Goal: Transaction & Acquisition: Purchase product/service

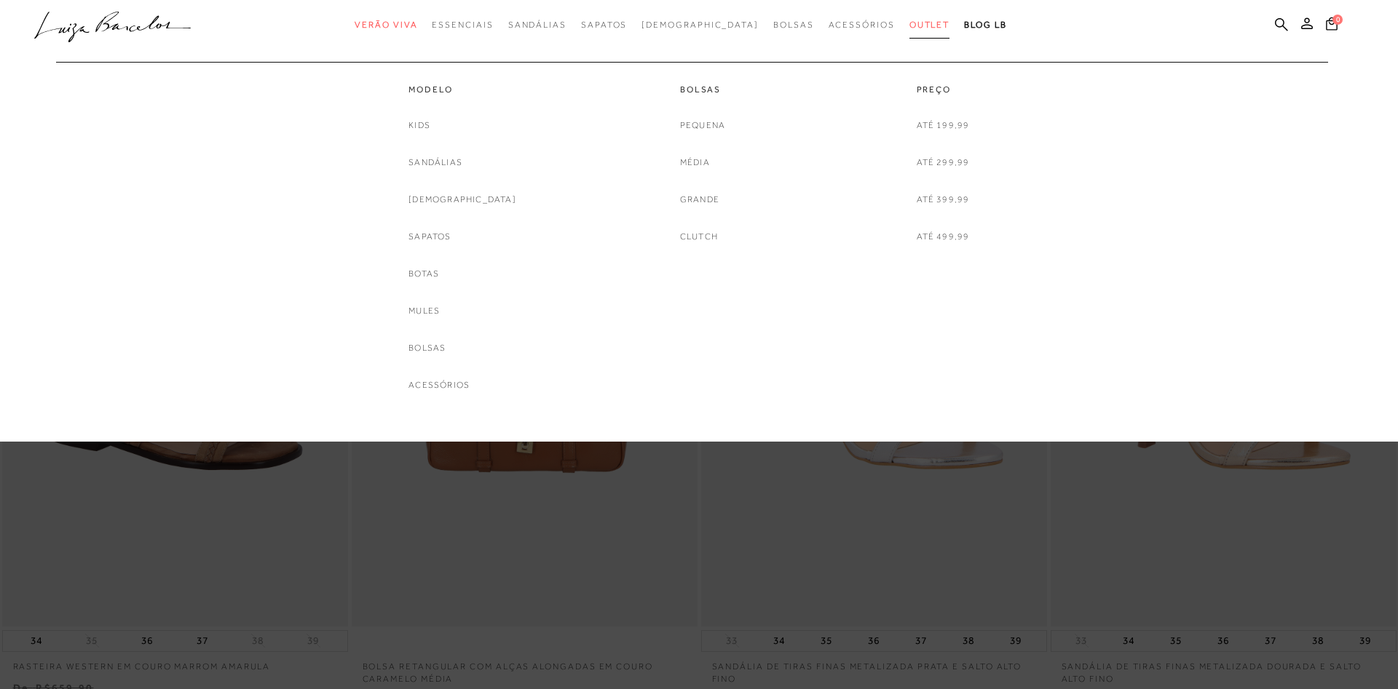
click at [909, 19] on link "Outlet" at bounding box center [929, 25] width 41 height 27
click at [462, 155] on link "Sandálias" at bounding box center [435, 162] width 54 height 15
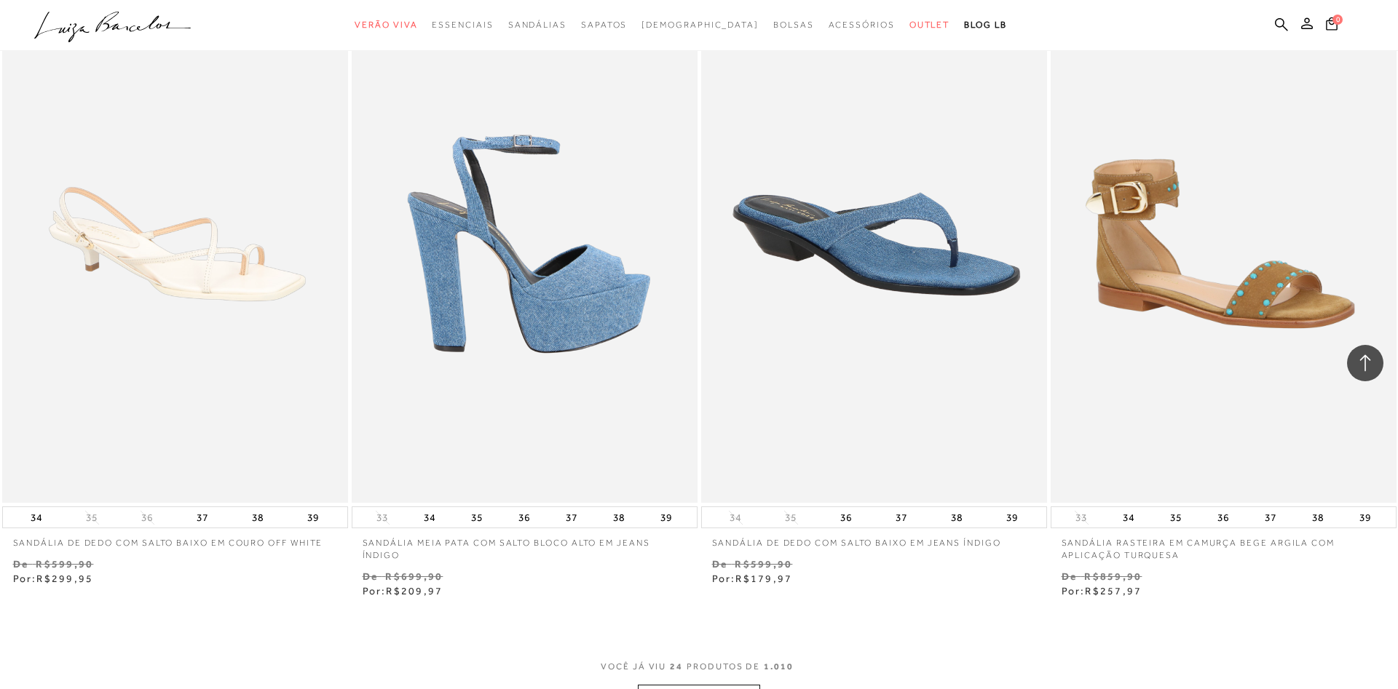
scroll to position [3639, 0]
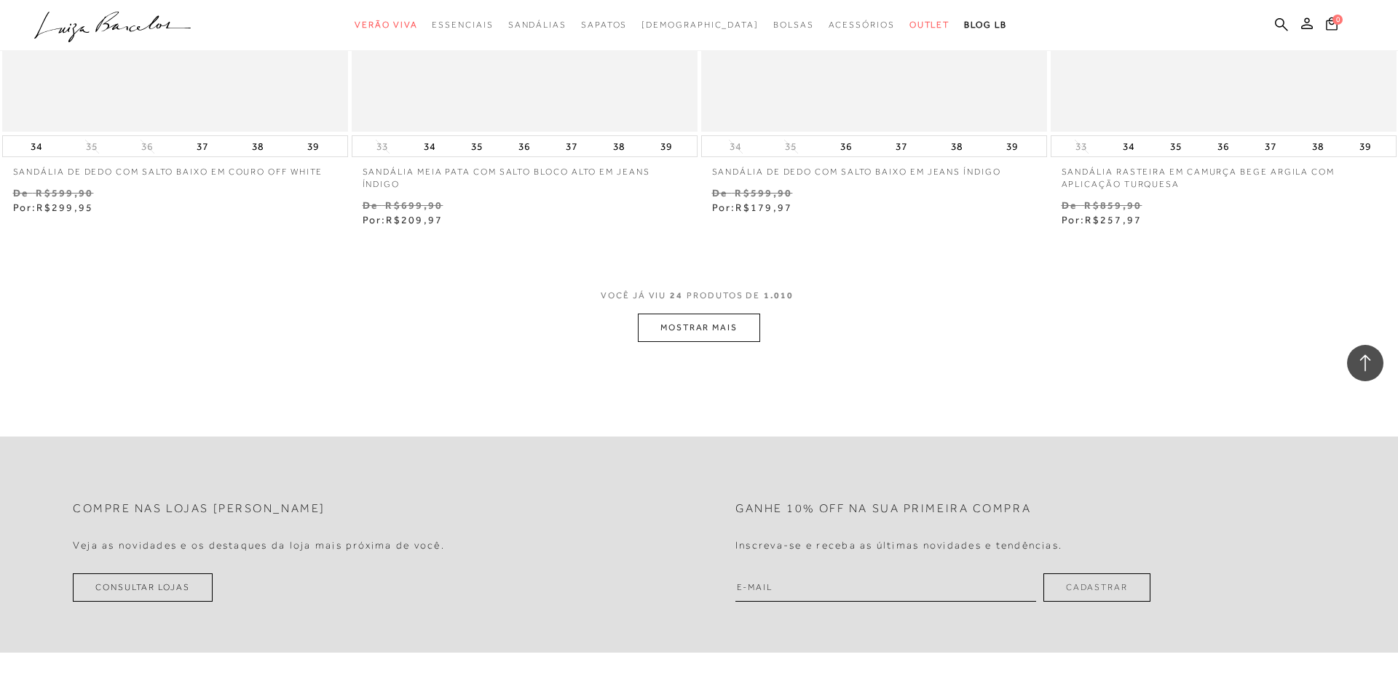
click at [713, 330] on button "MOSTRAR MAIS" at bounding box center [699, 328] width 122 height 28
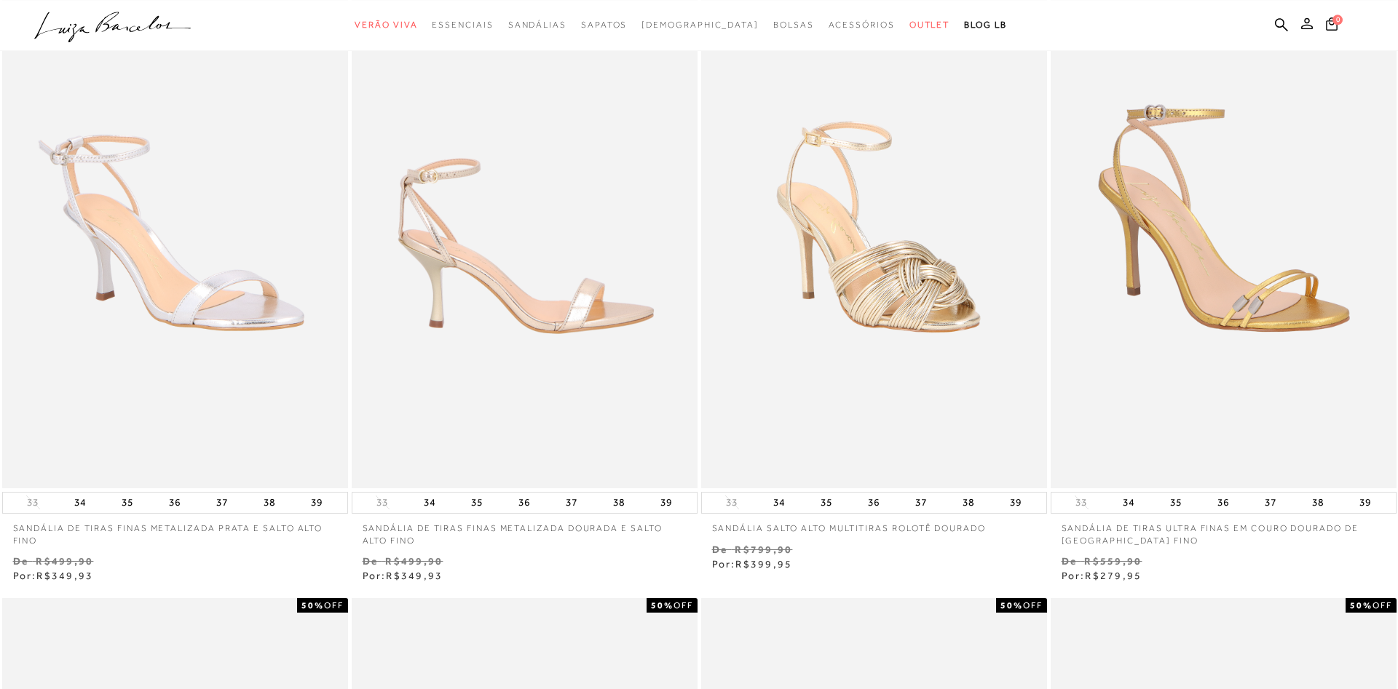
scroll to position [0, 0]
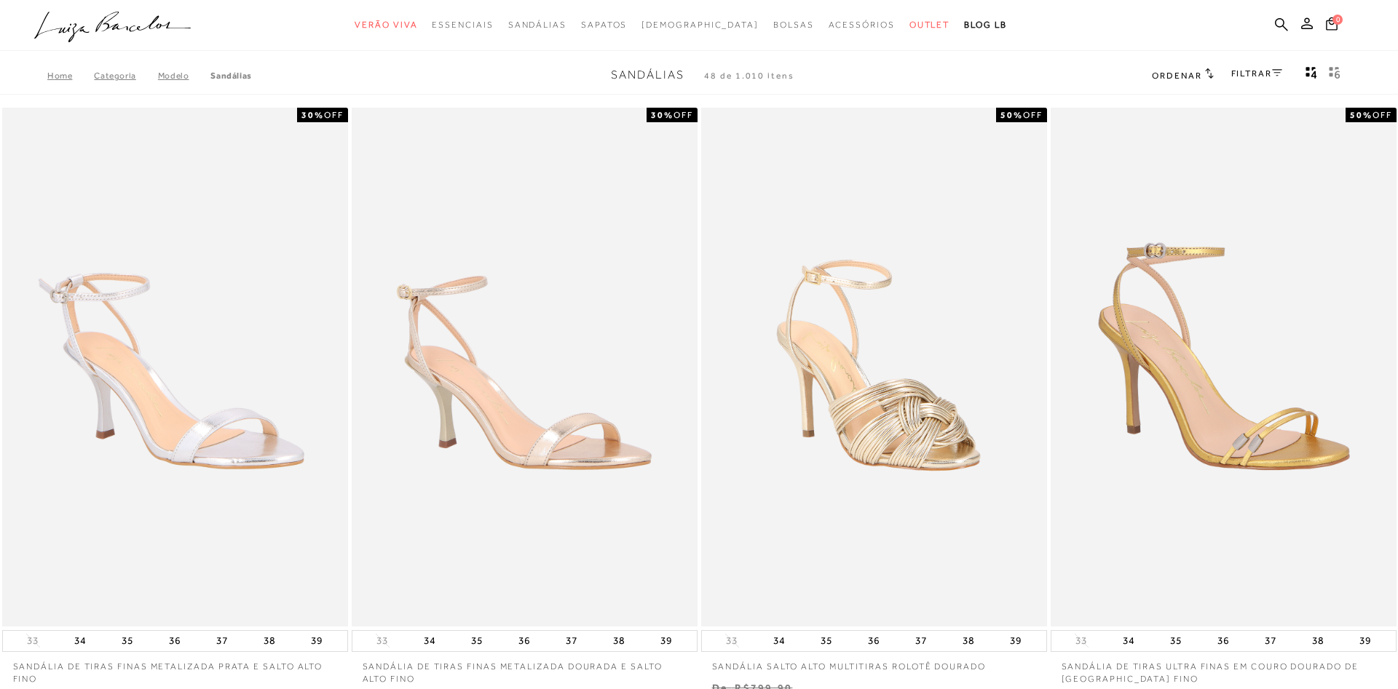
click at [1251, 72] on link "FILTRAR" at bounding box center [1256, 73] width 51 height 10
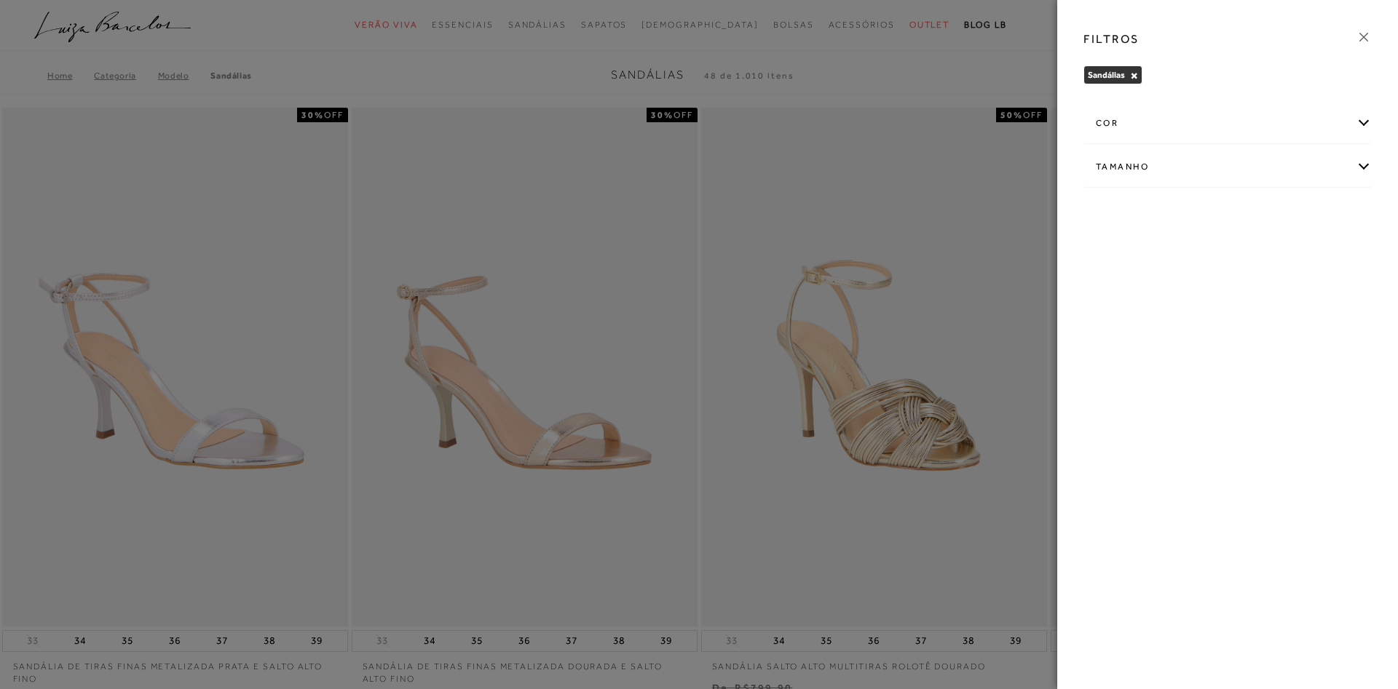
click at [1168, 166] on div "Tamanho" at bounding box center [1227, 167] width 287 height 39
click at [1324, 258] on input "35" at bounding box center [1317, 255] width 15 height 15
checkbox input "true"
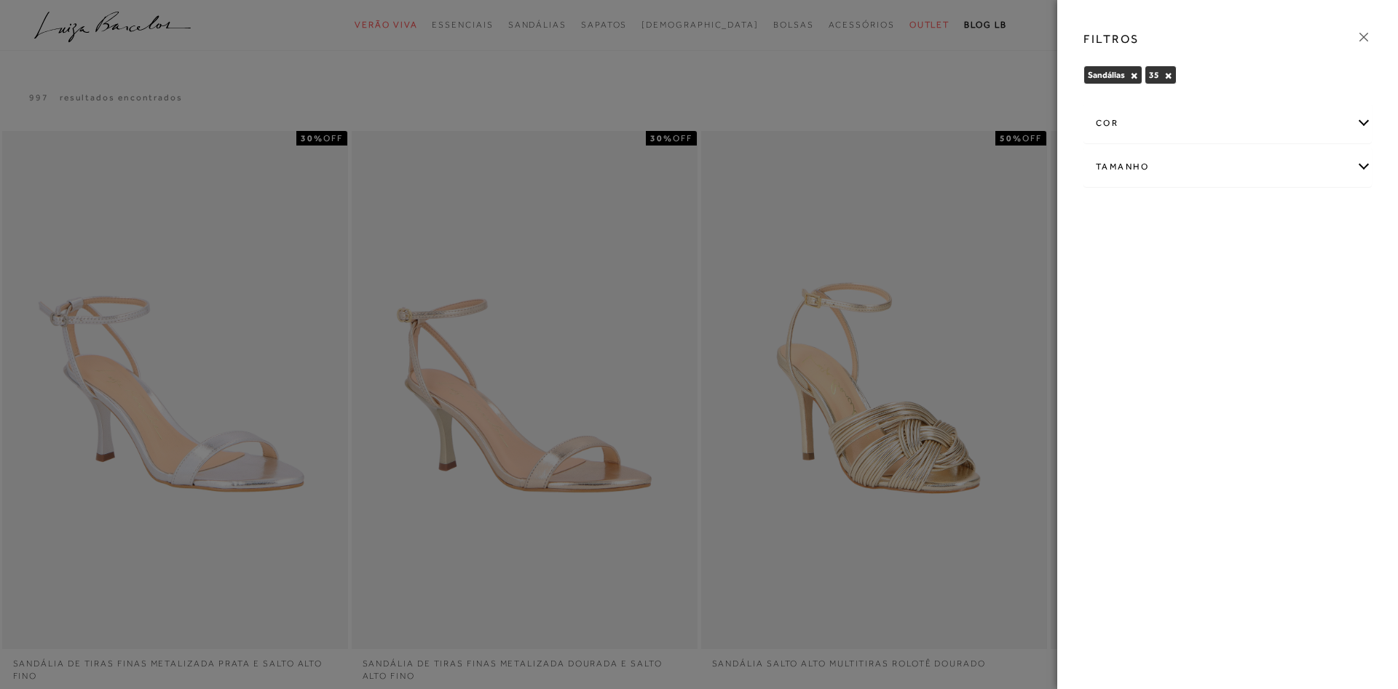
click at [1361, 32] on icon at bounding box center [1364, 37] width 16 height 16
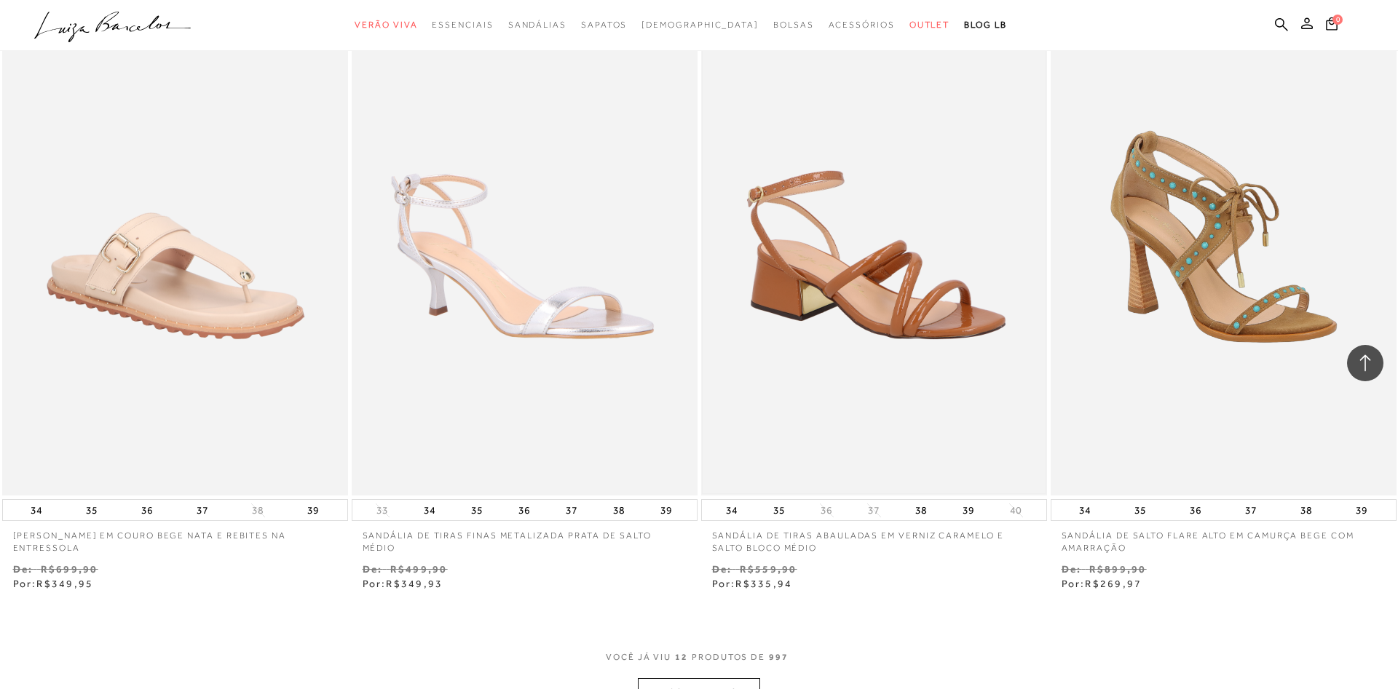
scroll to position [1857, 0]
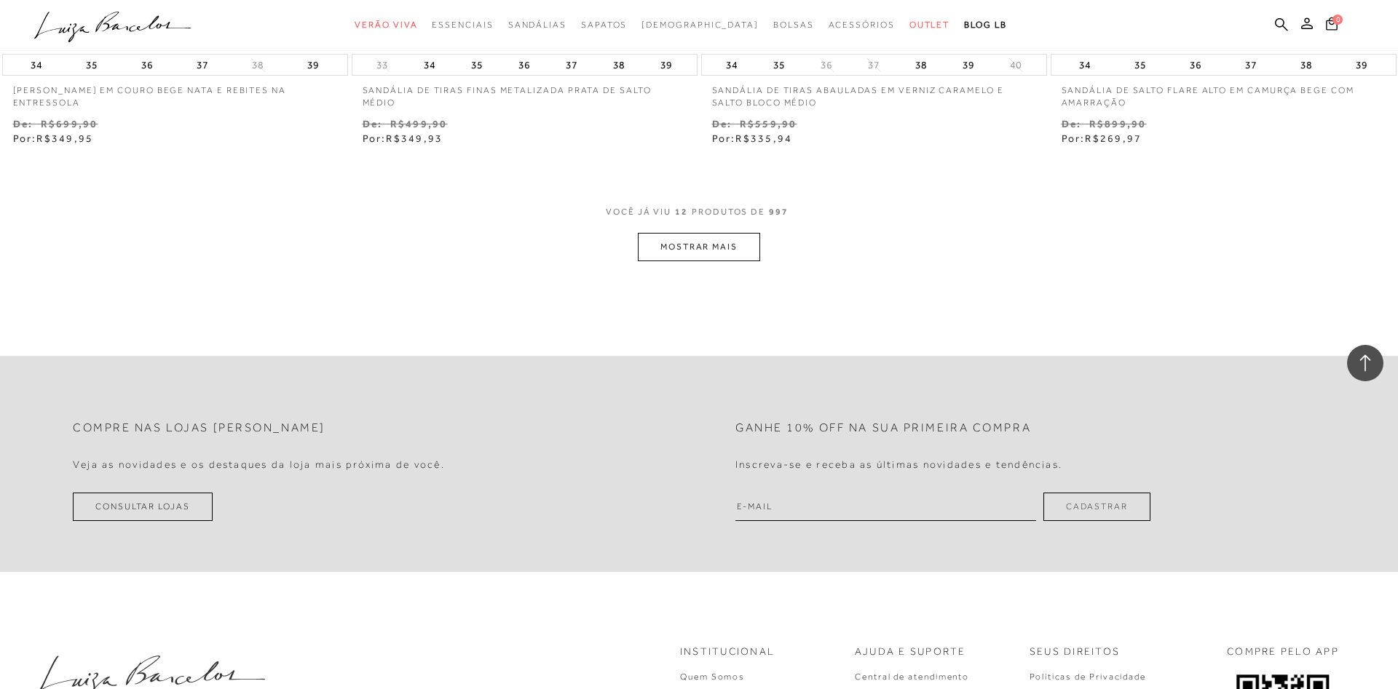
click at [704, 250] on button "MOSTRAR MAIS" at bounding box center [699, 247] width 122 height 28
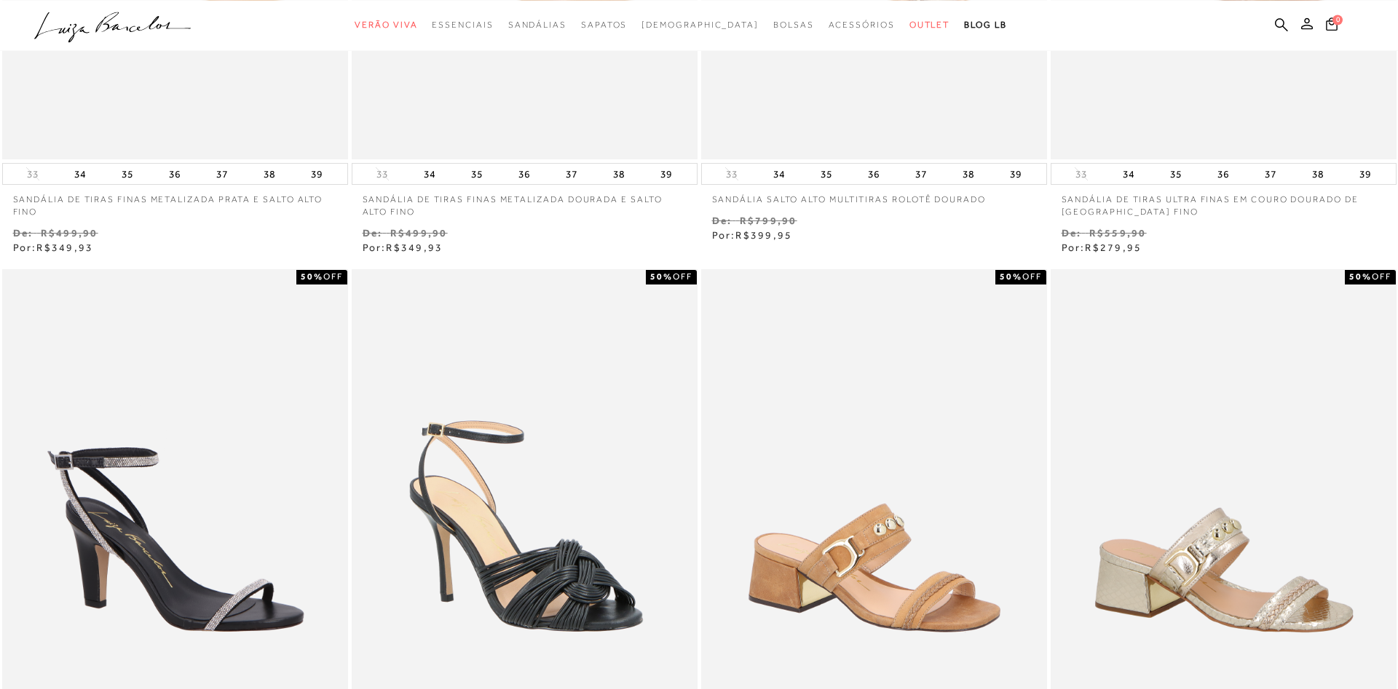
scroll to position [0, 0]
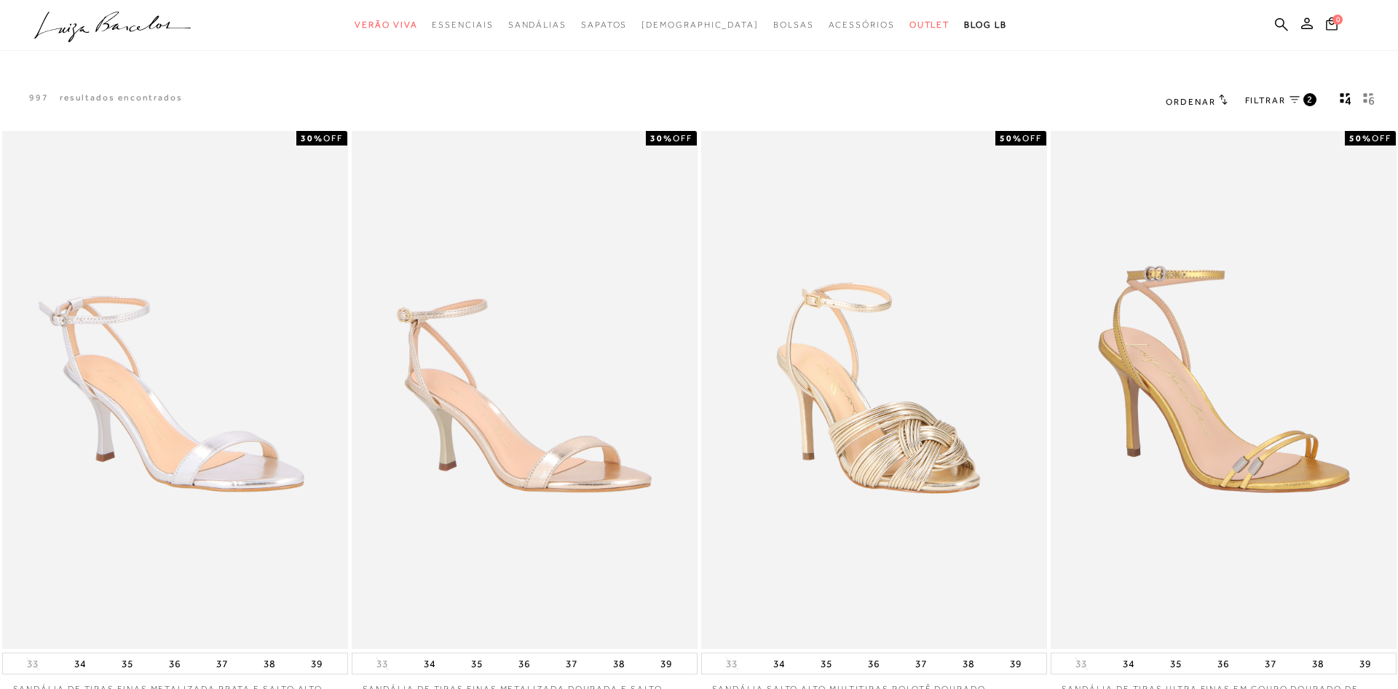
click at [1201, 101] on span "Ordenar" at bounding box center [1191, 102] width 50 height 10
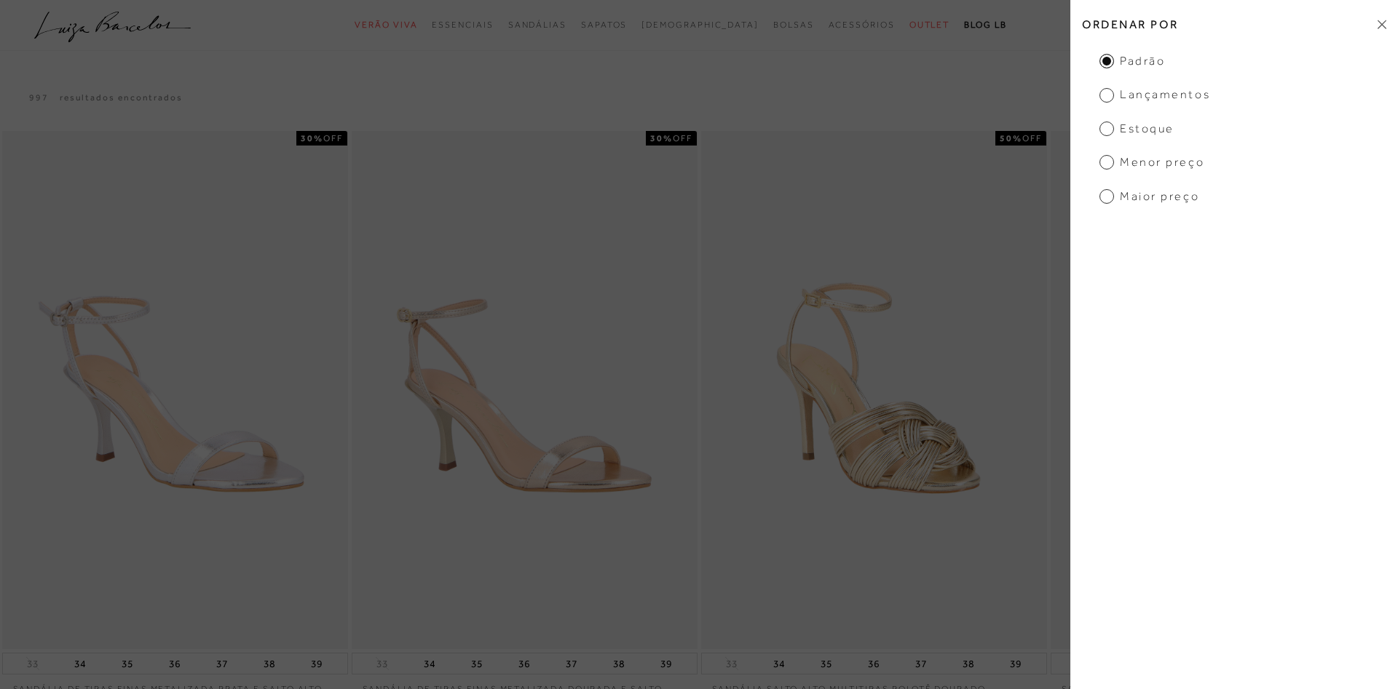
click at [1173, 164] on span "Menor Preço" at bounding box center [1151, 162] width 105 height 16
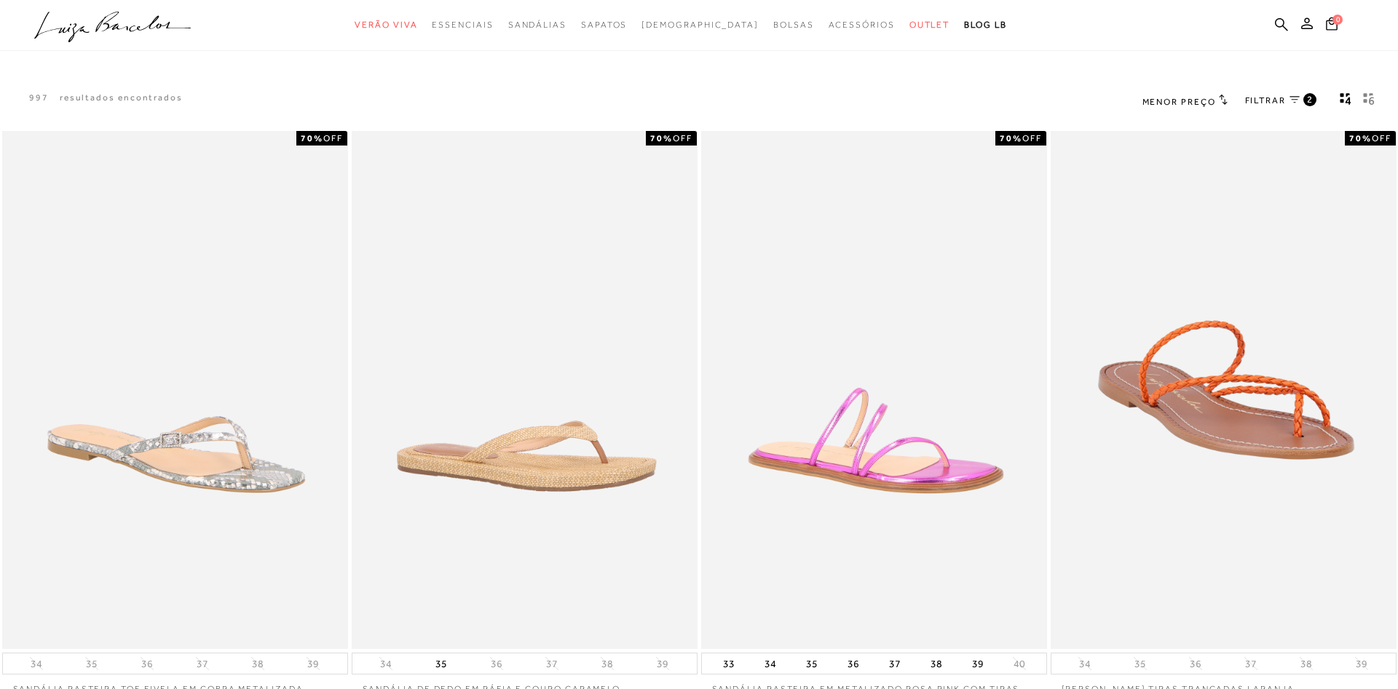
click at [1267, 105] on span "FILTRAR" at bounding box center [1265, 101] width 41 height 12
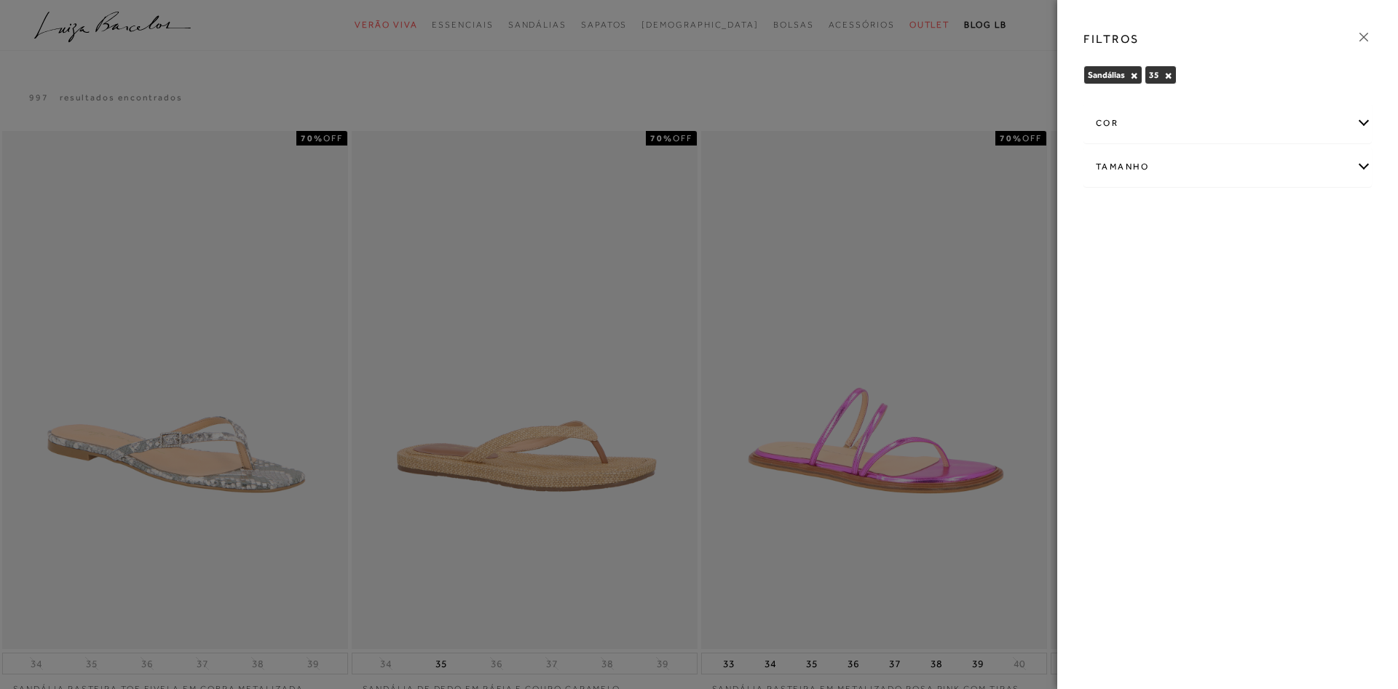
click at [1369, 35] on icon at bounding box center [1364, 37] width 16 height 16
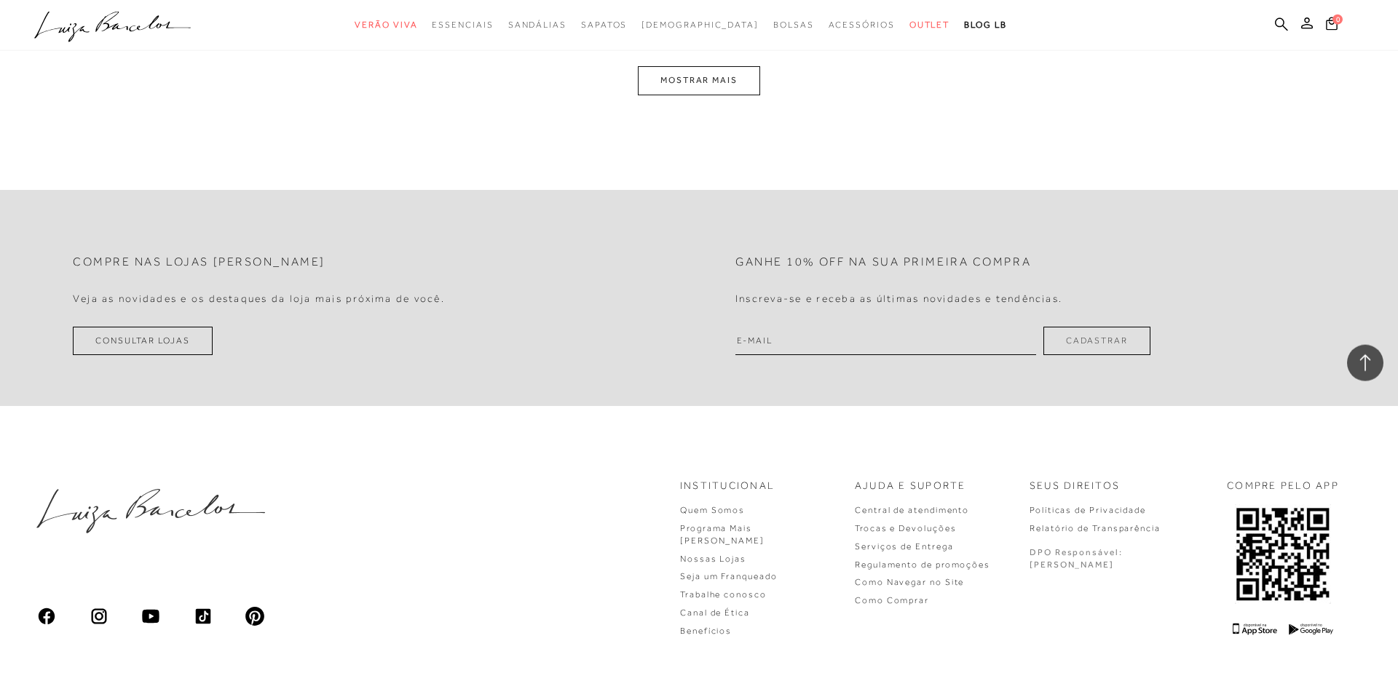
scroll to position [1731, 0]
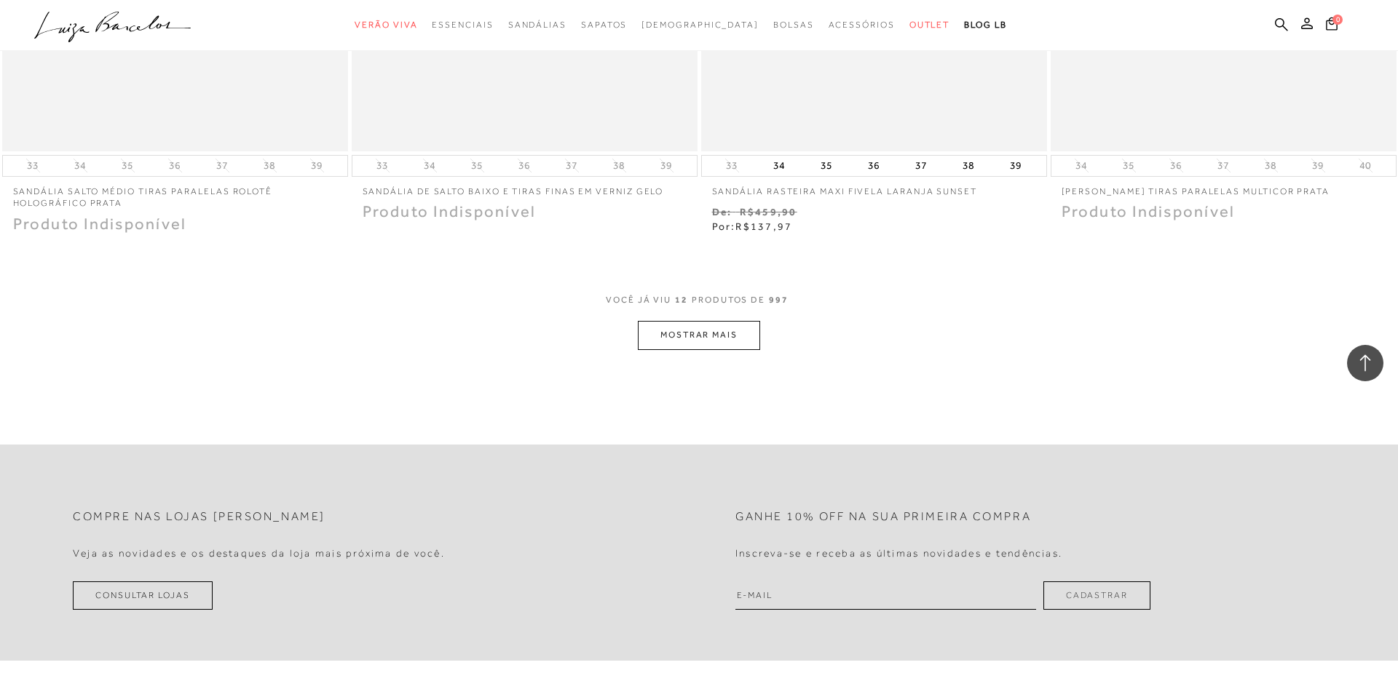
click at [740, 341] on button "MOSTRAR MAIS" at bounding box center [699, 335] width 122 height 28
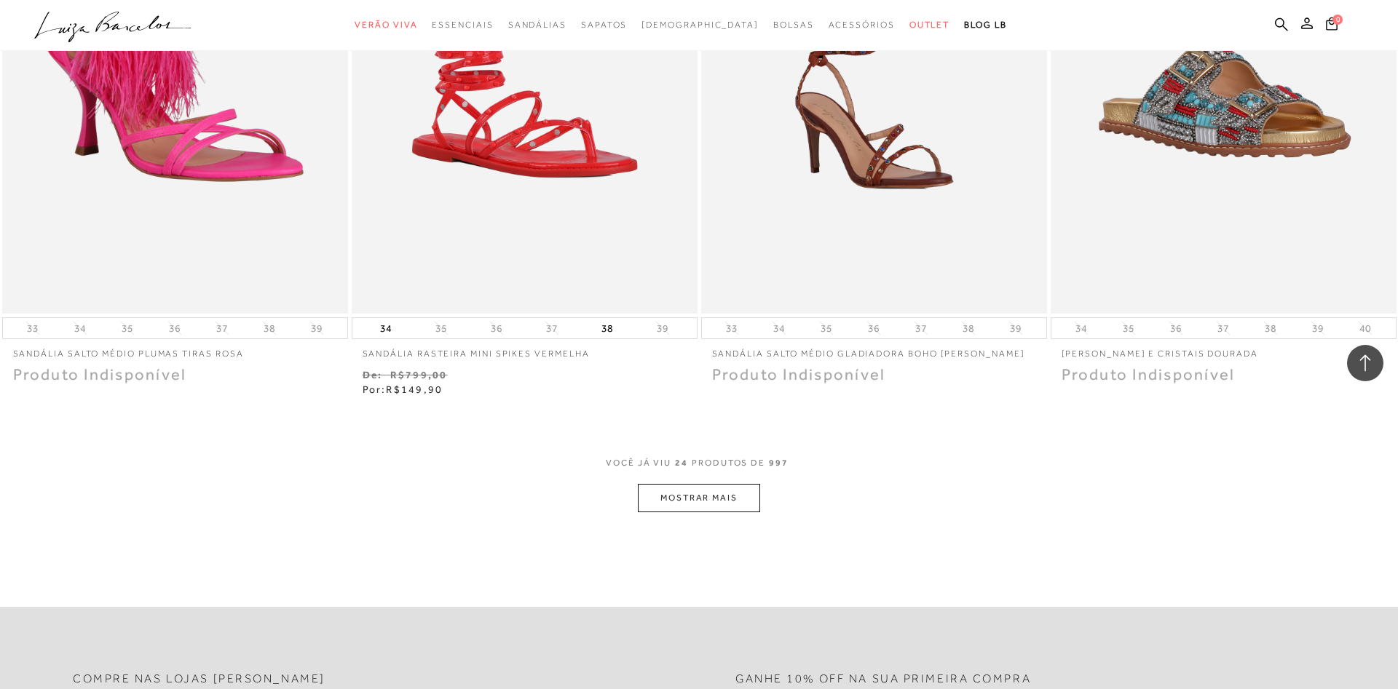
scroll to position [3513, 0]
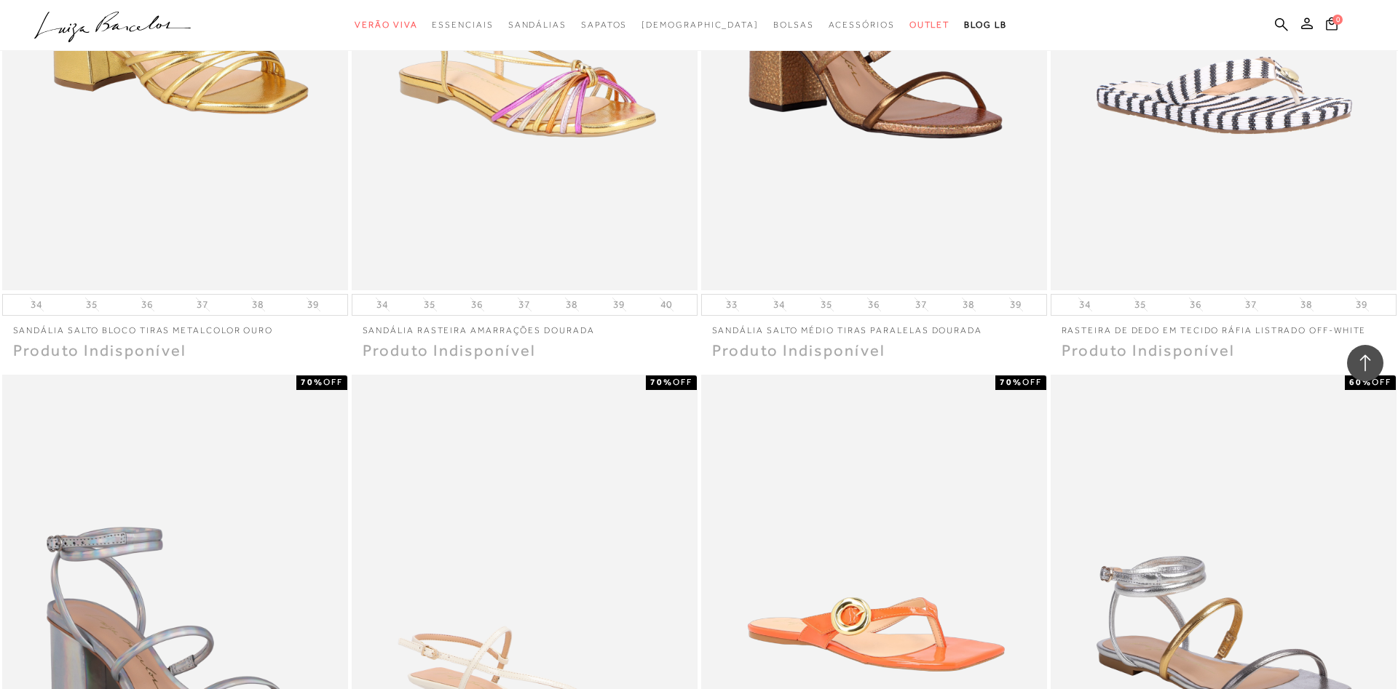
click at [1358, 361] on icon at bounding box center [1365, 363] width 19 height 19
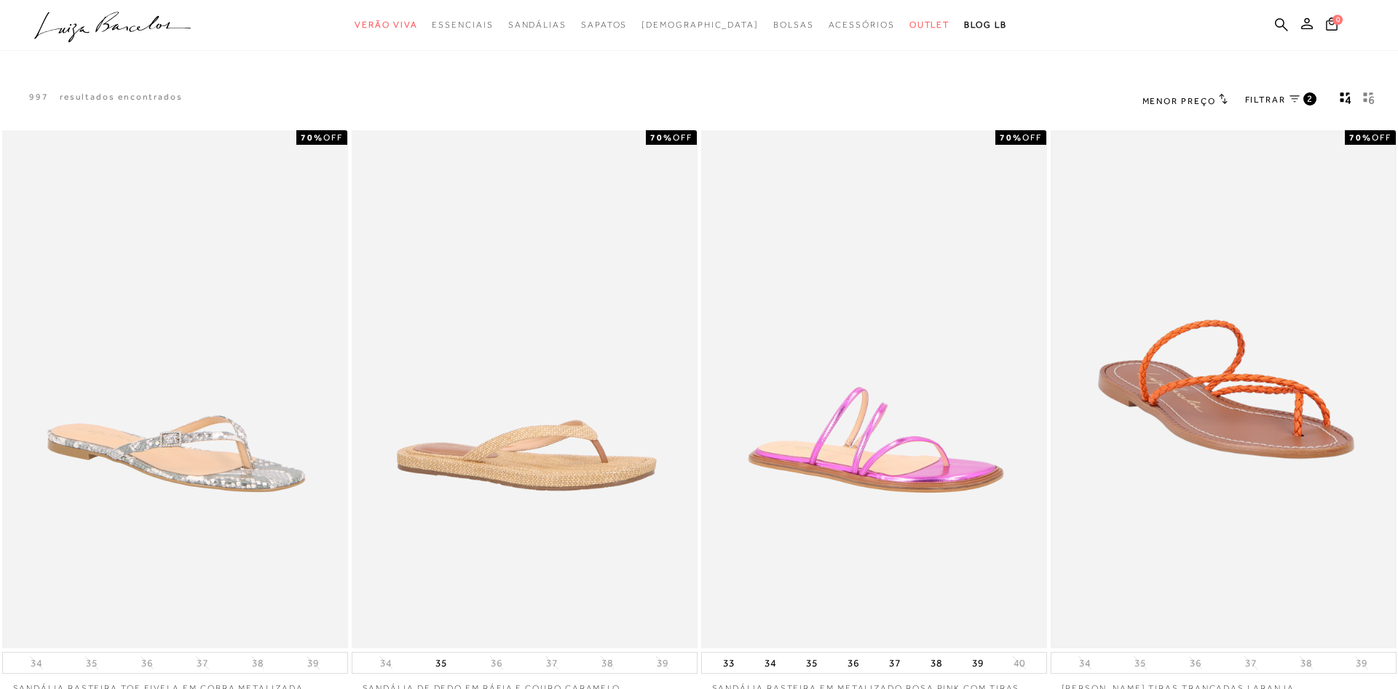
scroll to position [0, 0]
click at [1270, 101] on span "FILTRAR" at bounding box center [1265, 101] width 41 height 12
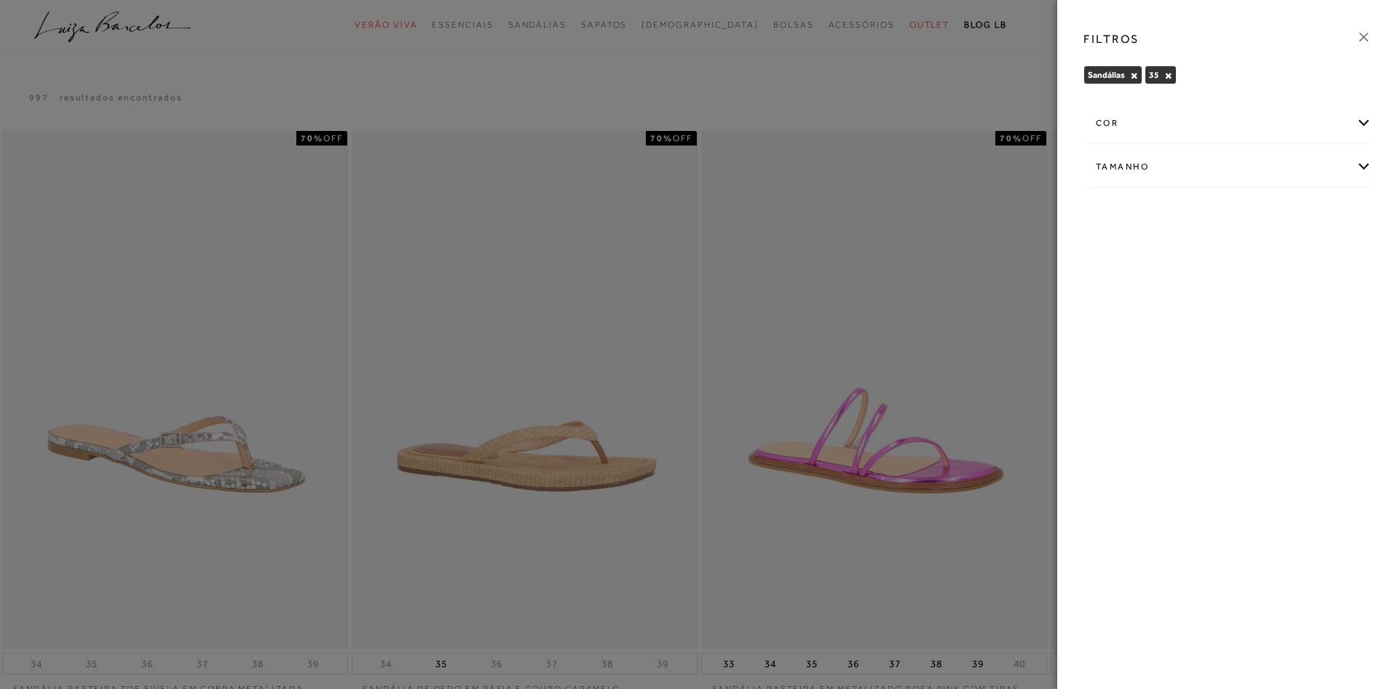
click at [1163, 167] on div "Tamanho" at bounding box center [1227, 167] width 287 height 39
click at [1120, 357] on link "Ver menos..." at bounding box center [1126, 354] width 49 height 11
click at [1365, 29] on icon at bounding box center [1364, 37] width 16 height 16
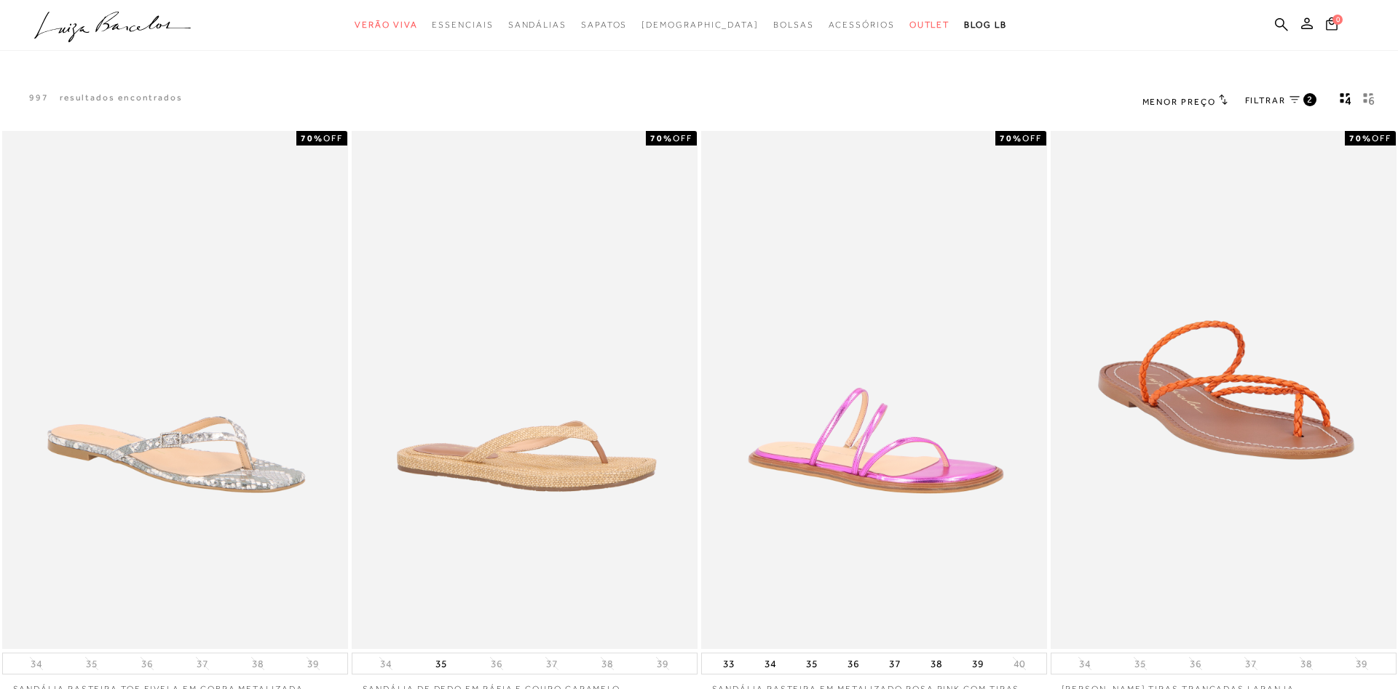
click at [1370, 98] on icon "gridText6Desc" at bounding box center [1369, 98] width 12 height 13
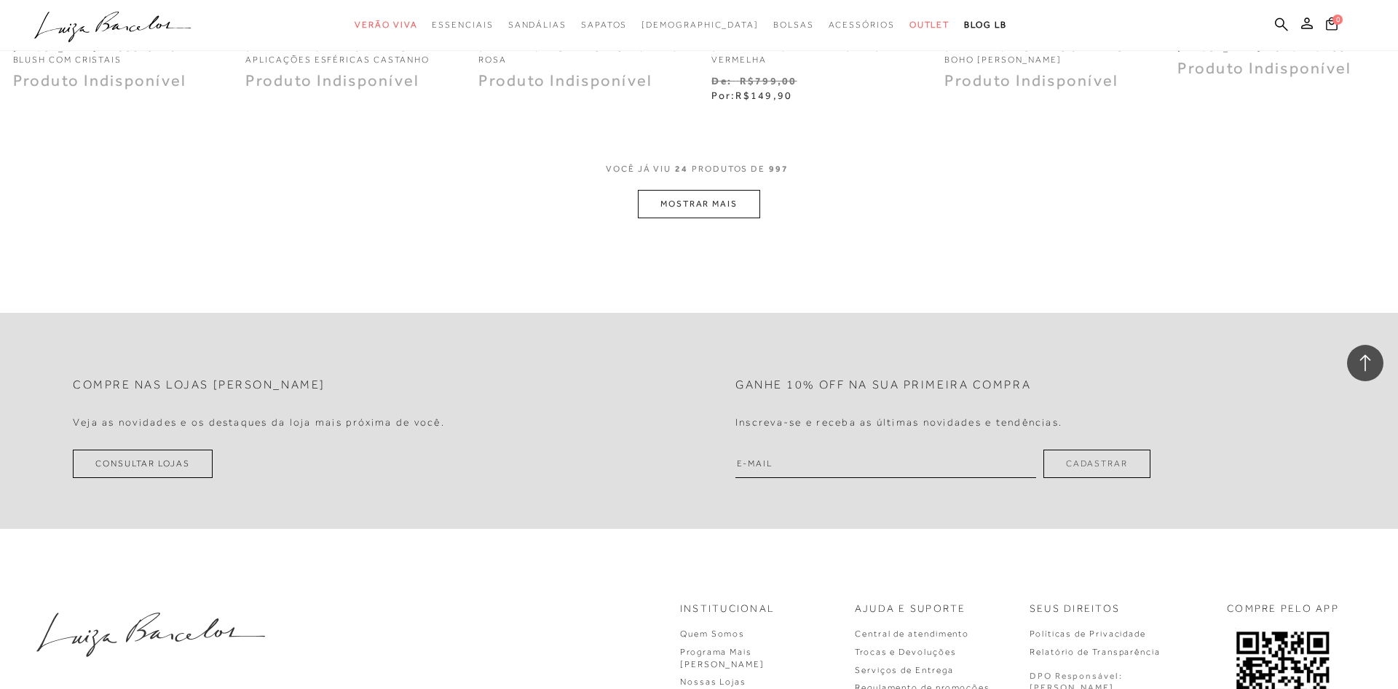
scroll to position [965, 0]
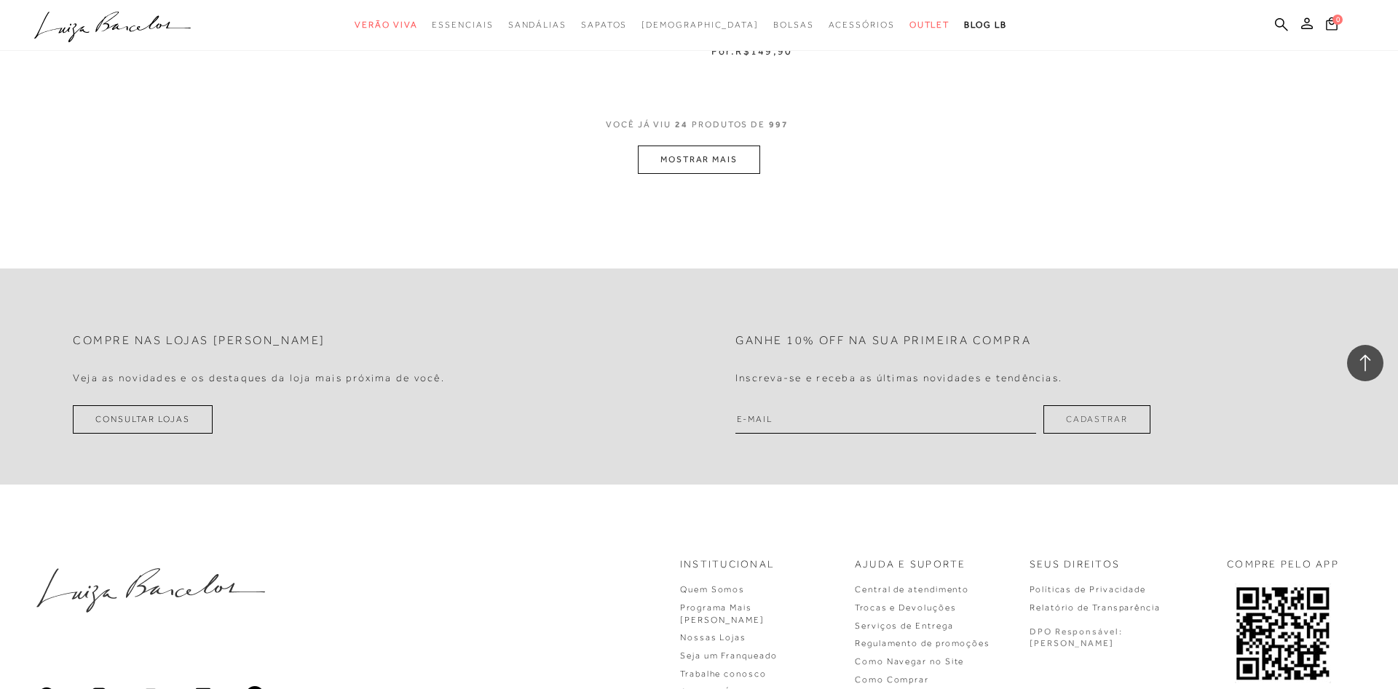
click at [731, 163] on button "MOSTRAR MAIS" at bounding box center [699, 160] width 122 height 28
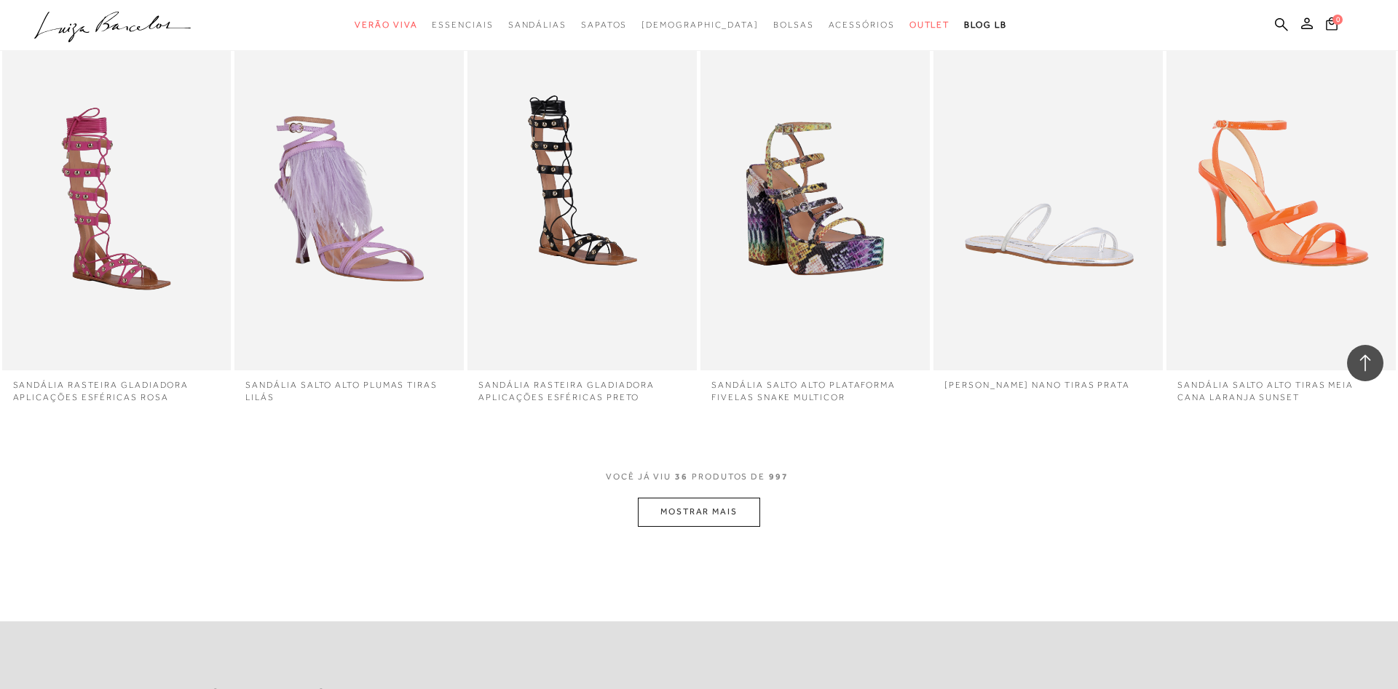
scroll to position [1436, 0]
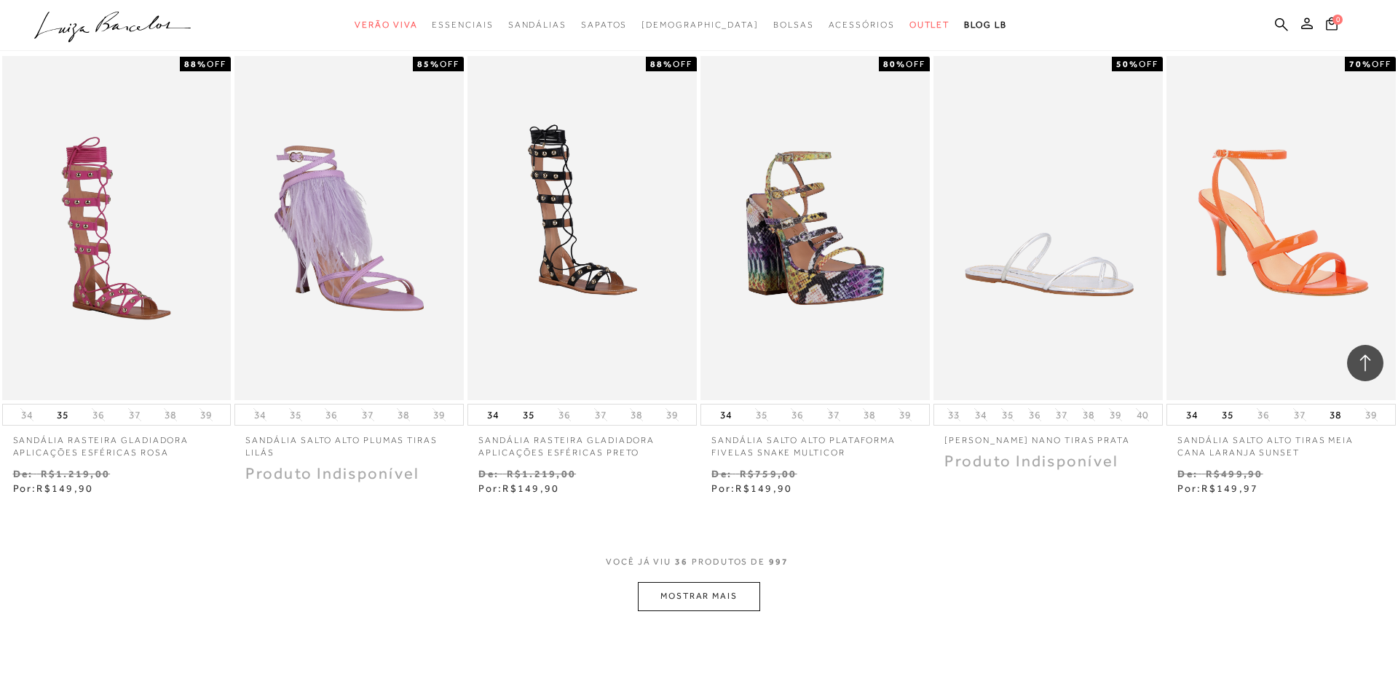
click at [722, 595] on button "MOSTRAR MAIS" at bounding box center [699, 596] width 122 height 28
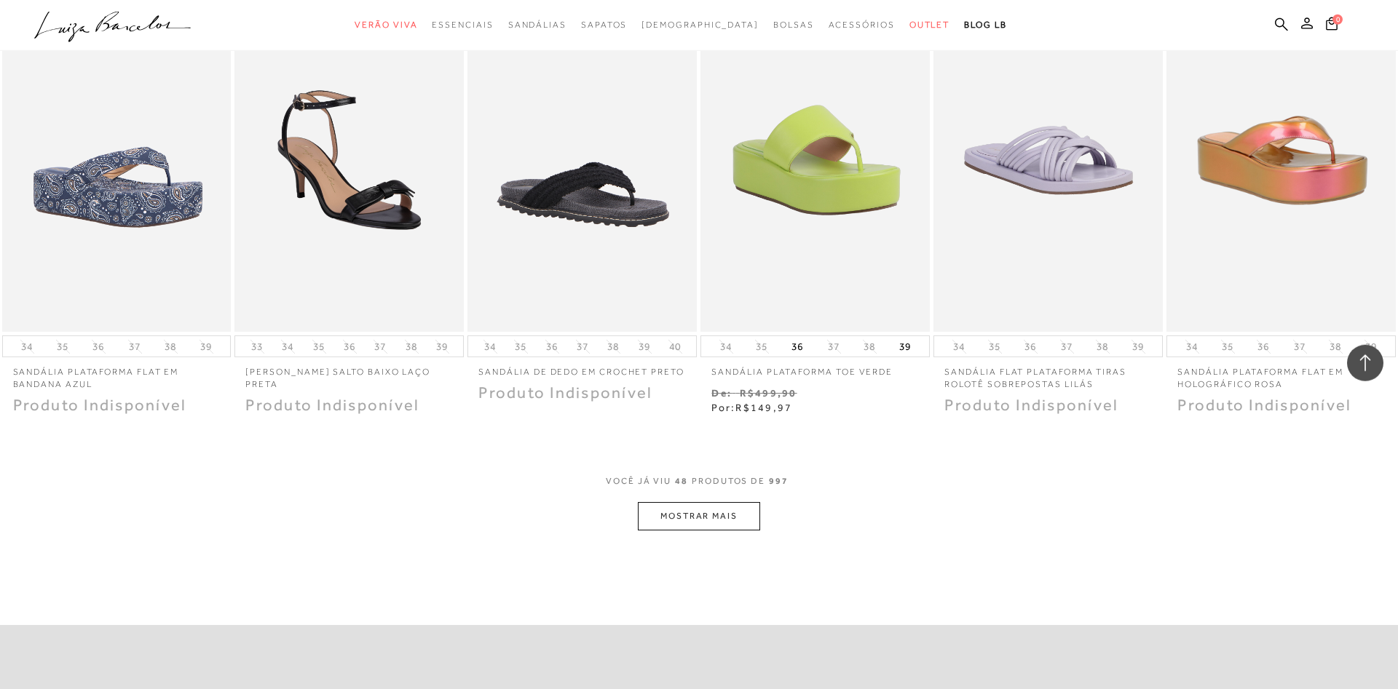
scroll to position [2550, 0]
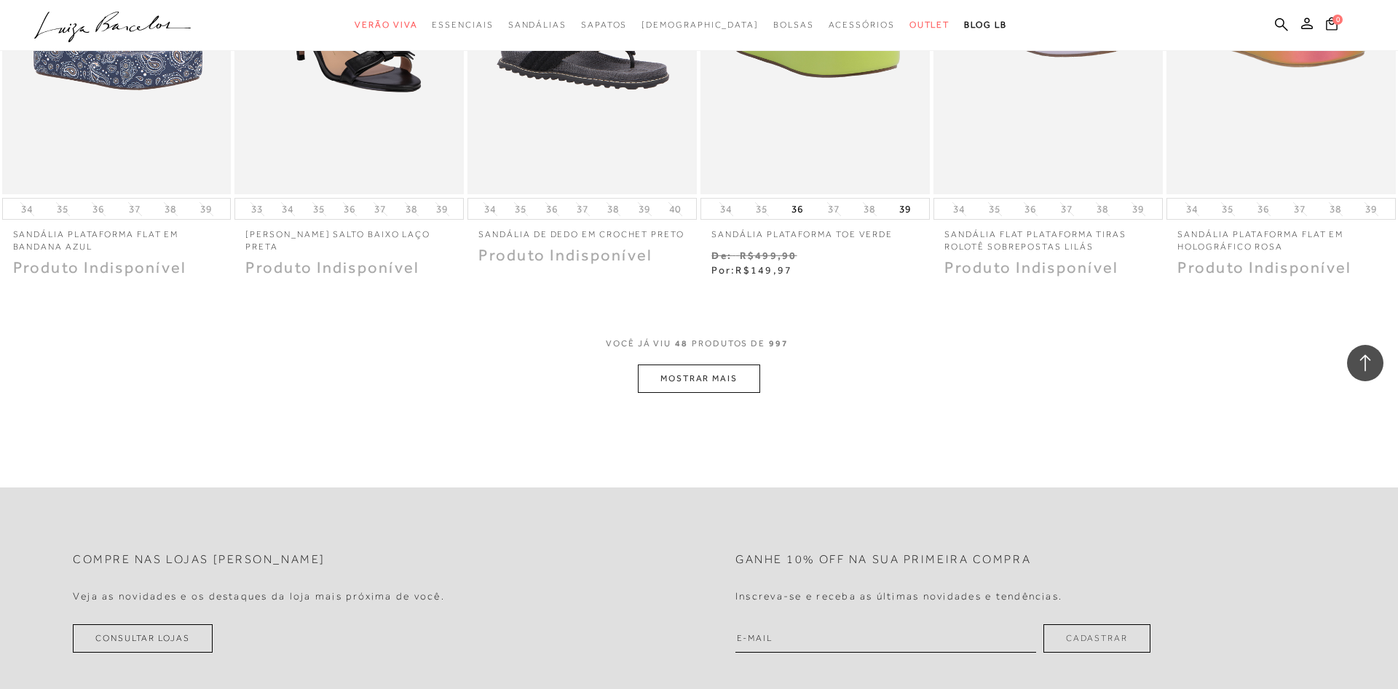
click at [745, 381] on button "MOSTRAR MAIS" at bounding box center [699, 379] width 122 height 28
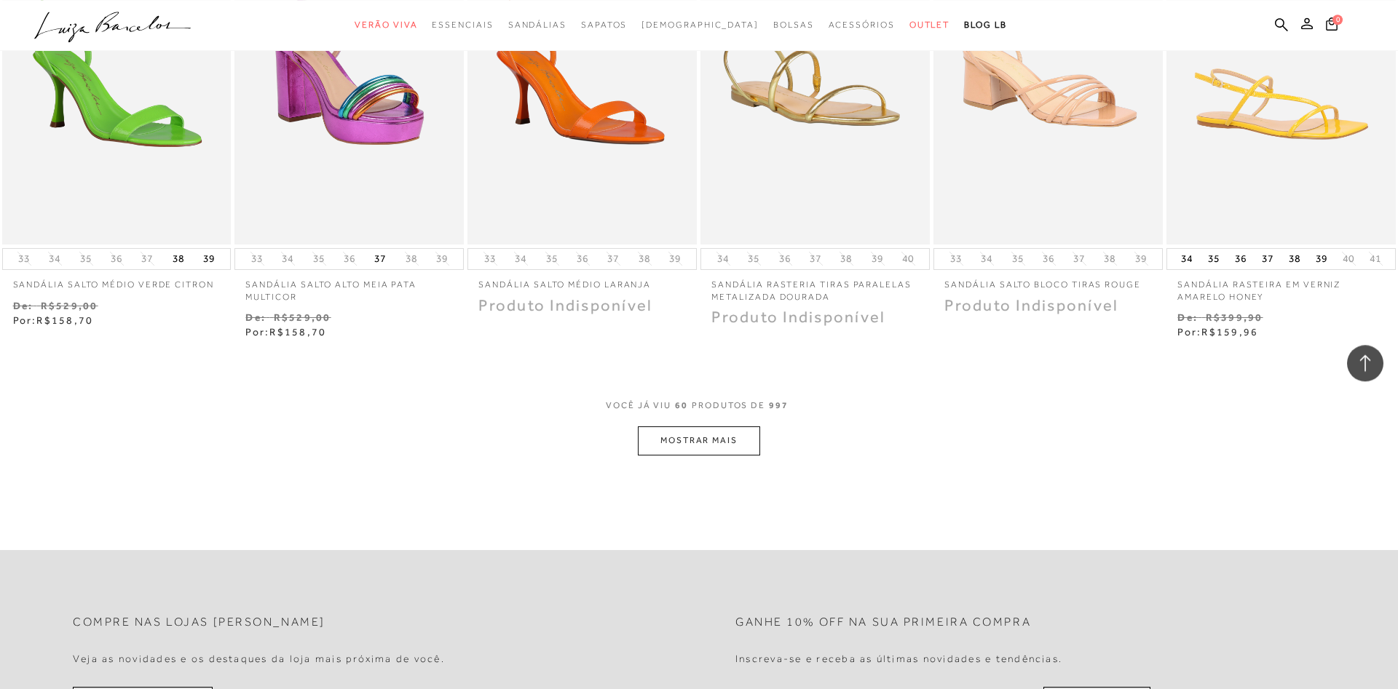
scroll to position [3422, 0]
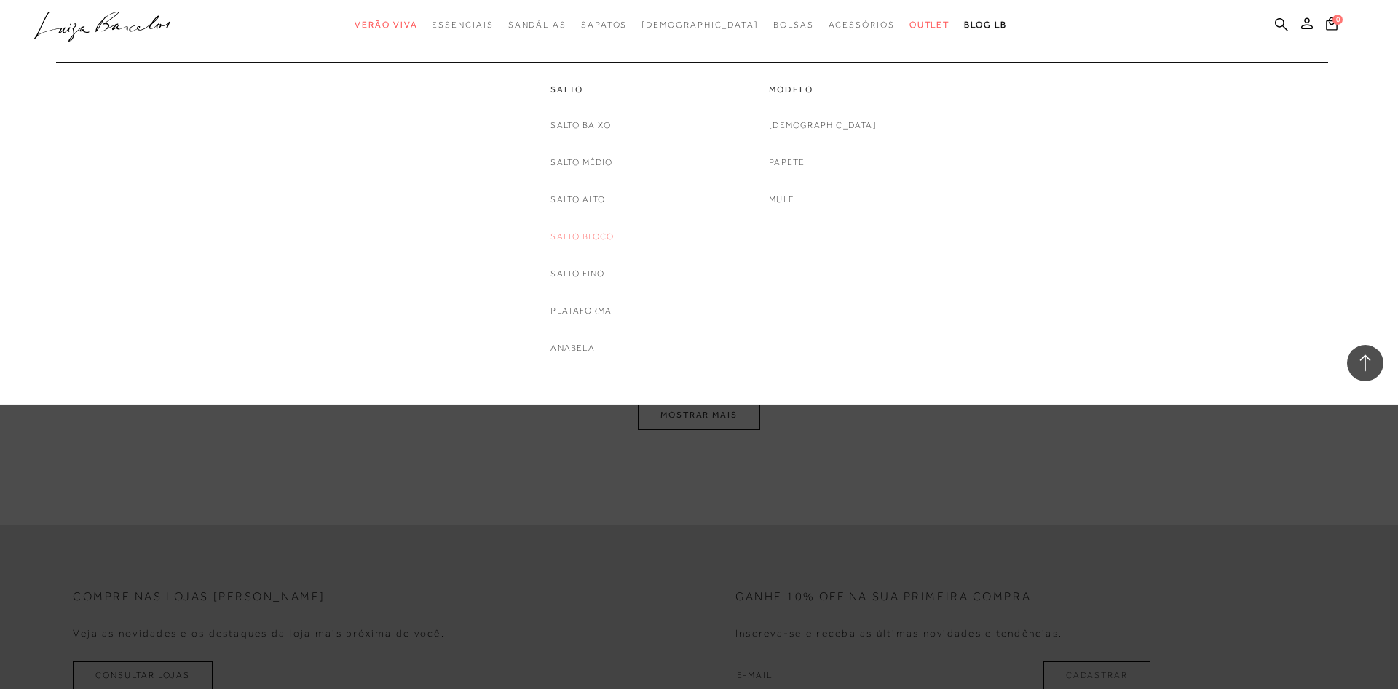
click at [590, 233] on link "Salto Bloco" at bounding box center [581, 236] width 63 height 15
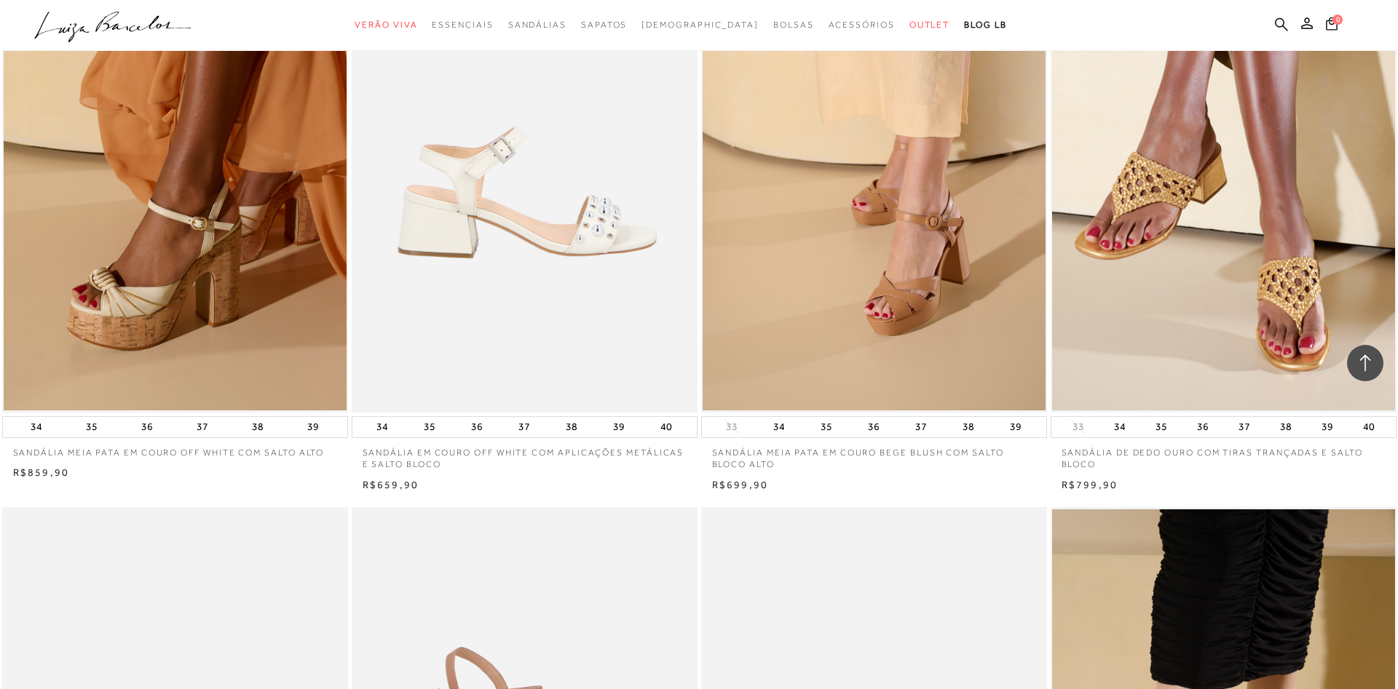
scroll to position [2780, 0]
